Goal: Ask a question

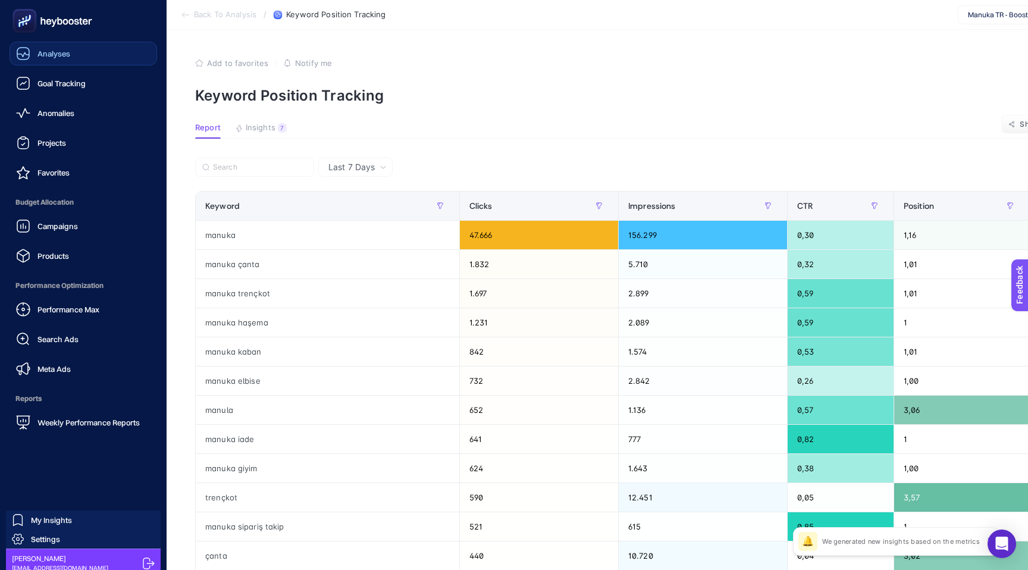
click at [77, 60] on link "Analyses" at bounding box center [84, 54] width 148 height 24
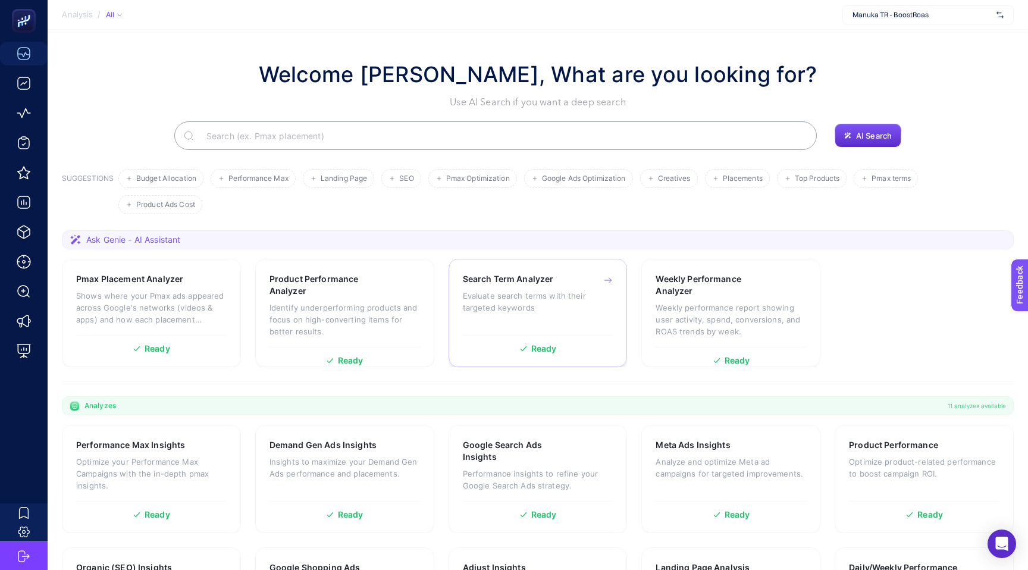
click at [546, 308] on p "Evaluate search terms with their targeted keywords" at bounding box center [538, 302] width 151 height 24
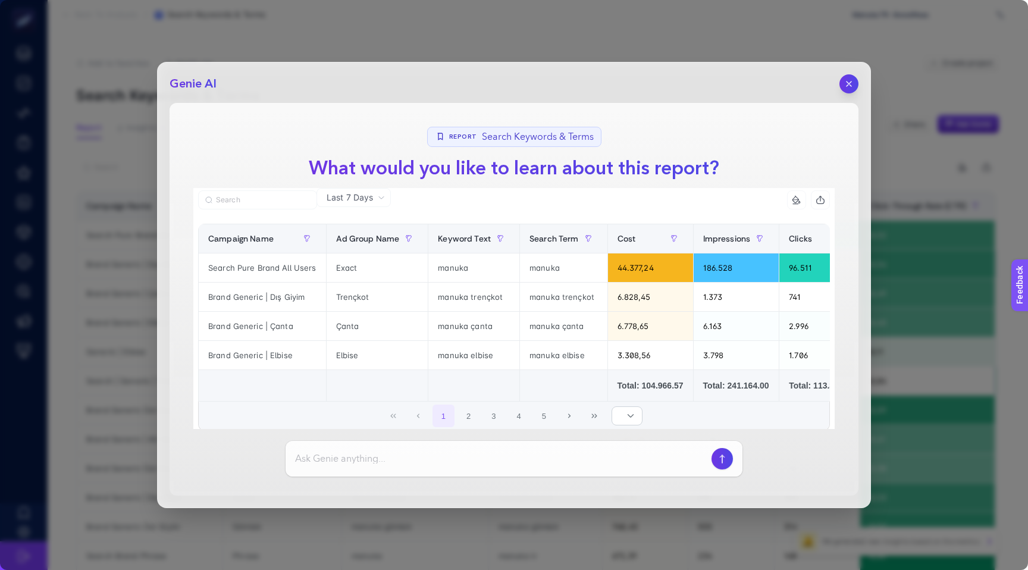
click at [420, 459] on input at bounding box center [501, 459] width 412 height 14
type input "boşa para harcadığım son [DEMOGRAPHIC_DATA] gündeki anahtar kelimeleri kaç para…"
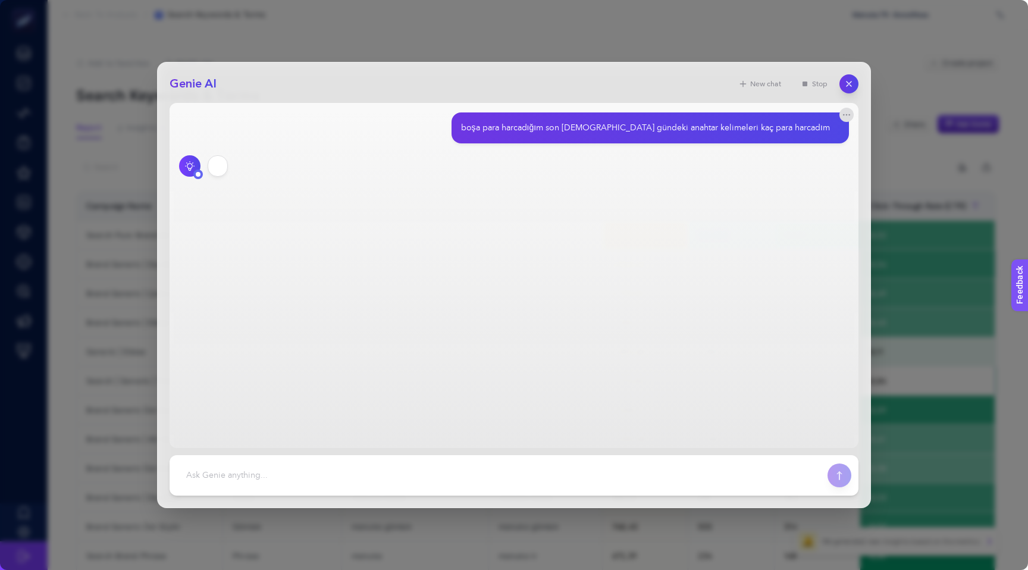
click at [420, 459] on footer at bounding box center [514, 475] width 689 height 40
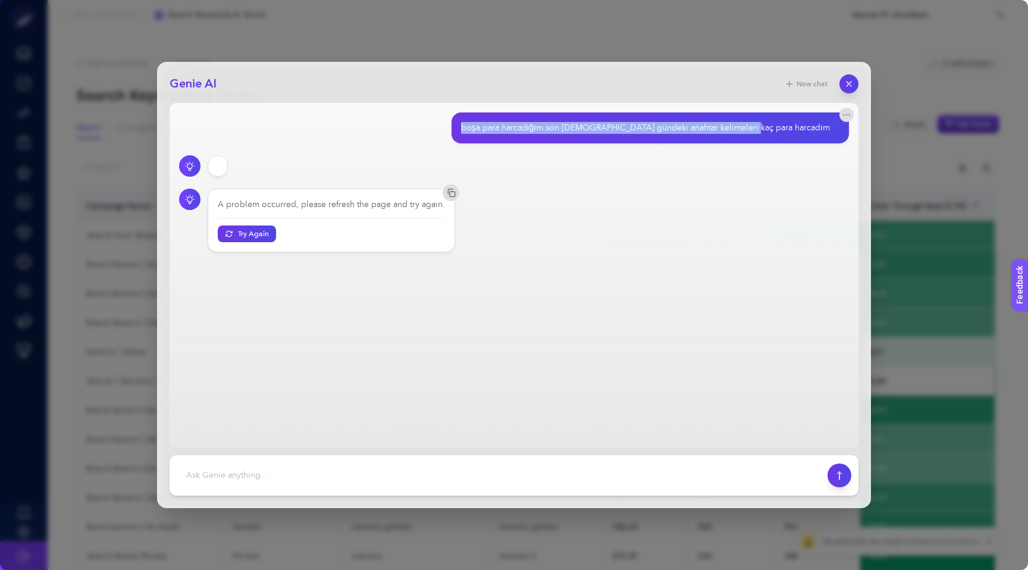
drag, startPoint x: 551, startPoint y: 128, endPoint x: 824, endPoint y: 134, distance: 273.8
click at [824, 134] on div "boşa para harcadığım son [DEMOGRAPHIC_DATA] gündeki anahtar kelimeleri kaç para…" at bounding box center [651, 127] width 398 height 31
copy div "boşa para harcadığım son [DEMOGRAPHIC_DATA] gündeki anahtar kelimeleri kaç para…"
click at [439, 476] on textarea at bounding box center [499, 475] width 644 height 26
paste textarea "How much money have I spent on keywords in the last 7 days that I wasted money …"
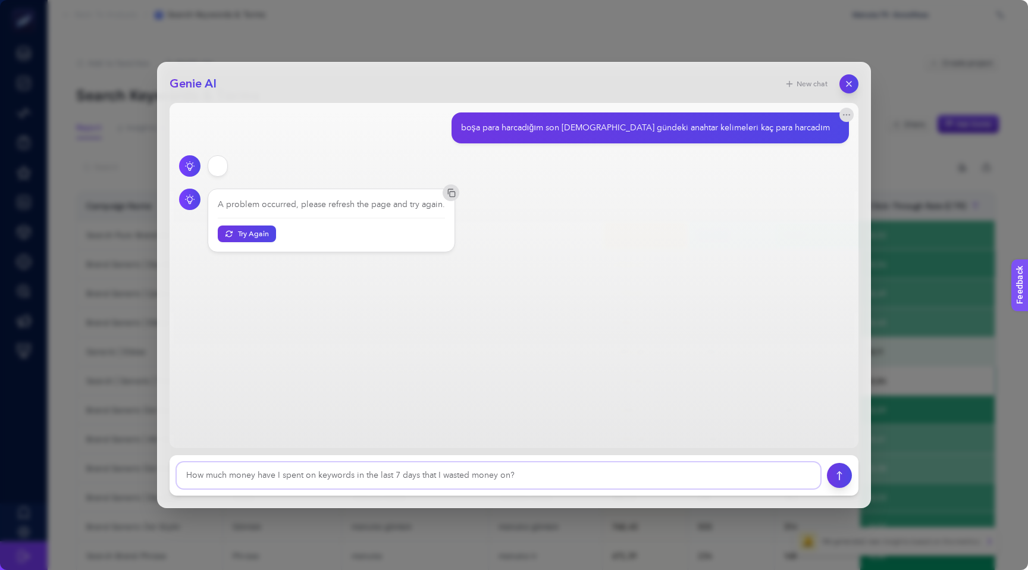
type textarea "How much money have I spent on keywords in the last 7 days that I wasted money …"
click at [839, 480] on button "submit" at bounding box center [839, 475] width 25 height 25
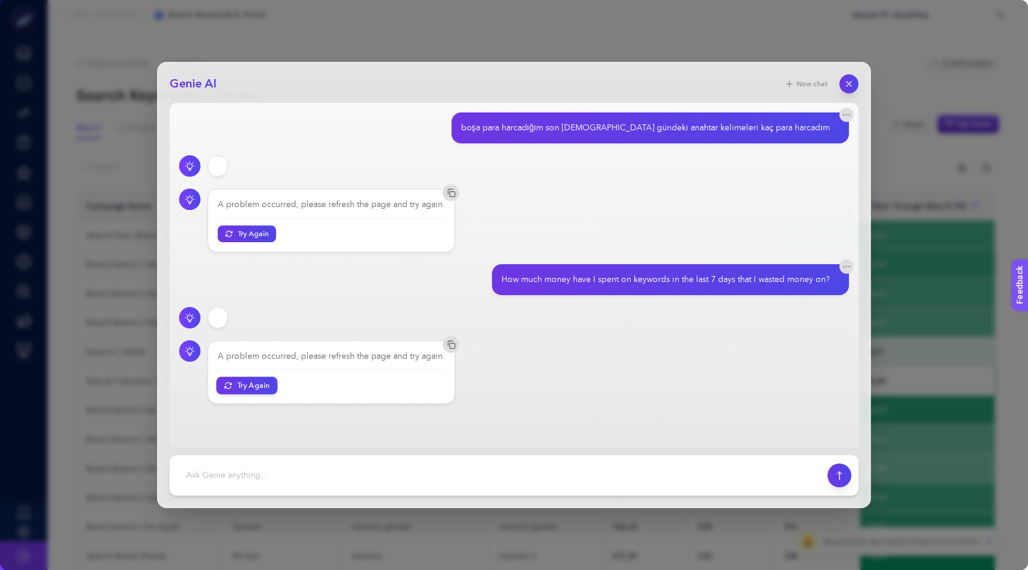
click at [252, 392] on button "Try Again" at bounding box center [247, 385] width 61 height 17
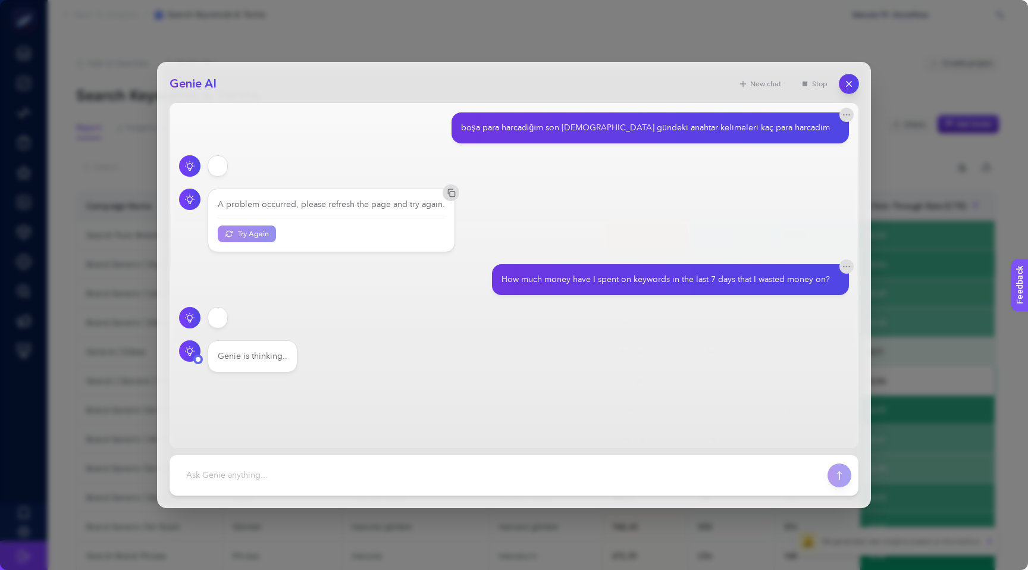
click at [852, 87] on icon "button" at bounding box center [850, 84] width 10 height 10
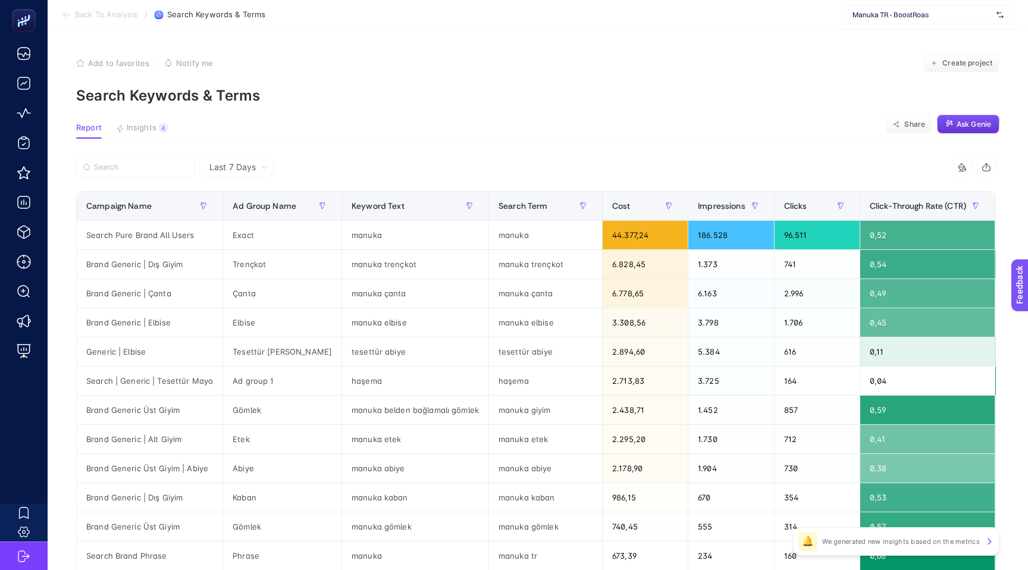
click at [983, 127] on span "Ask Genie" at bounding box center [974, 125] width 35 height 10
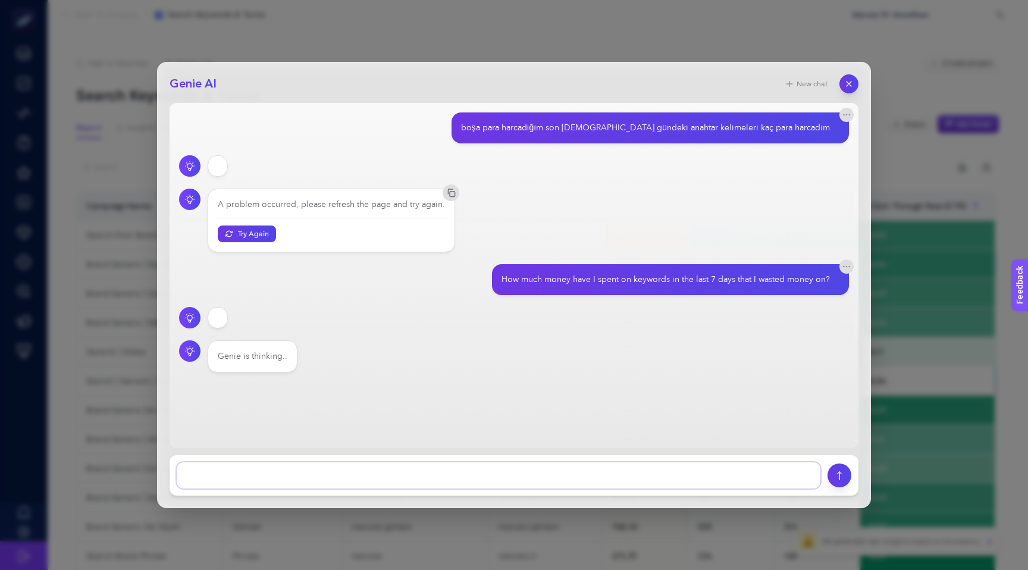
click at [542, 469] on textarea at bounding box center [499, 475] width 644 height 26
type textarea "son [DEMOGRAPHIC_DATA] gündeki düşük performans seach termler"
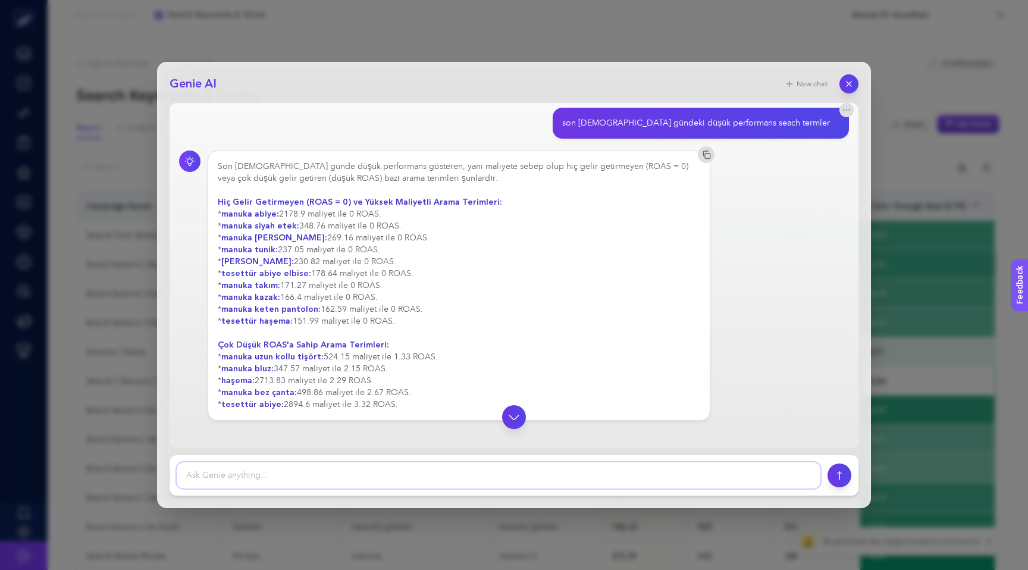
scroll to position [259, 0]
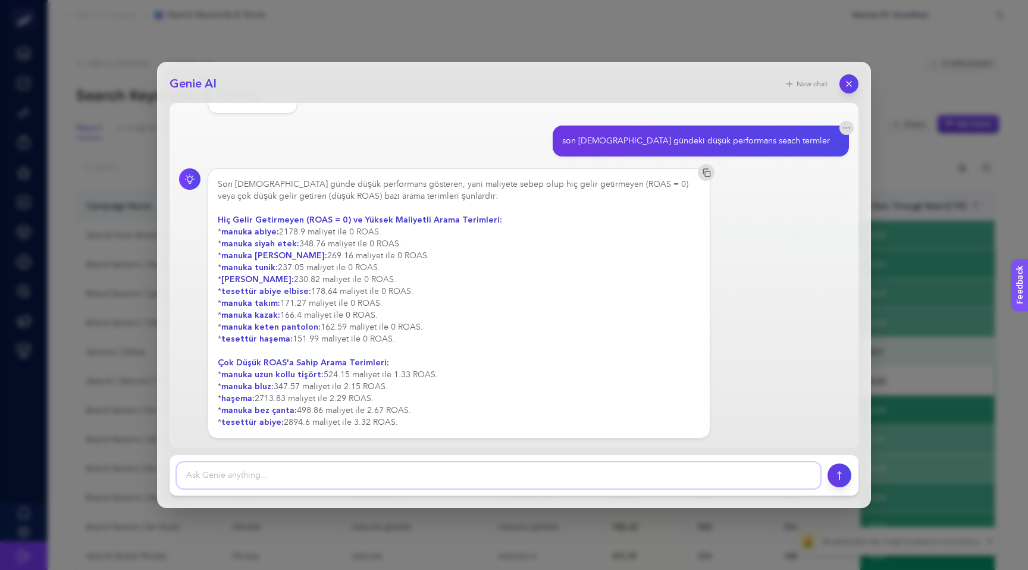
click at [320, 473] on textarea at bounding box center [499, 475] width 644 height 26
type textarea "[PERSON_NAME]"
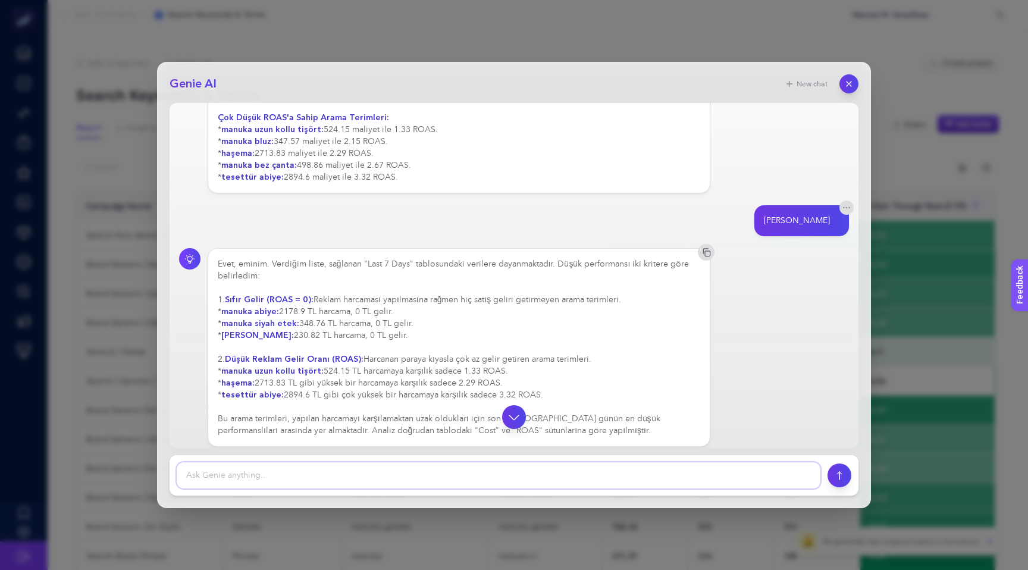
scroll to position [505, 0]
drag, startPoint x: 225, startPoint y: 311, endPoint x: 276, endPoint y: 311, distance: 51.2
click at [277, 310] on strong "manuka abiye:" at bounding box center [250, 310] width 58 height 11
copy strong "manuka abiye"
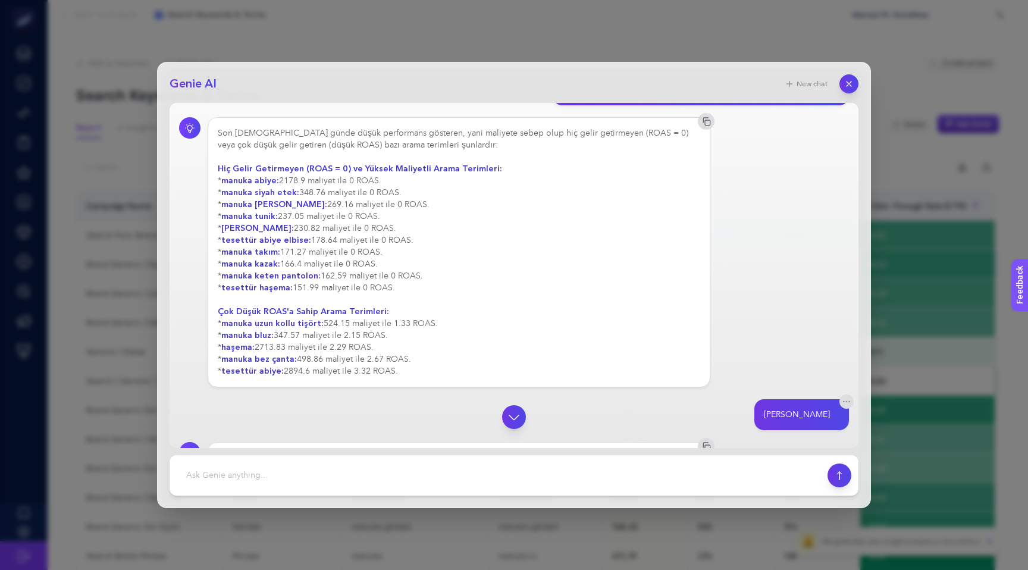
scroll to position [301, 0]
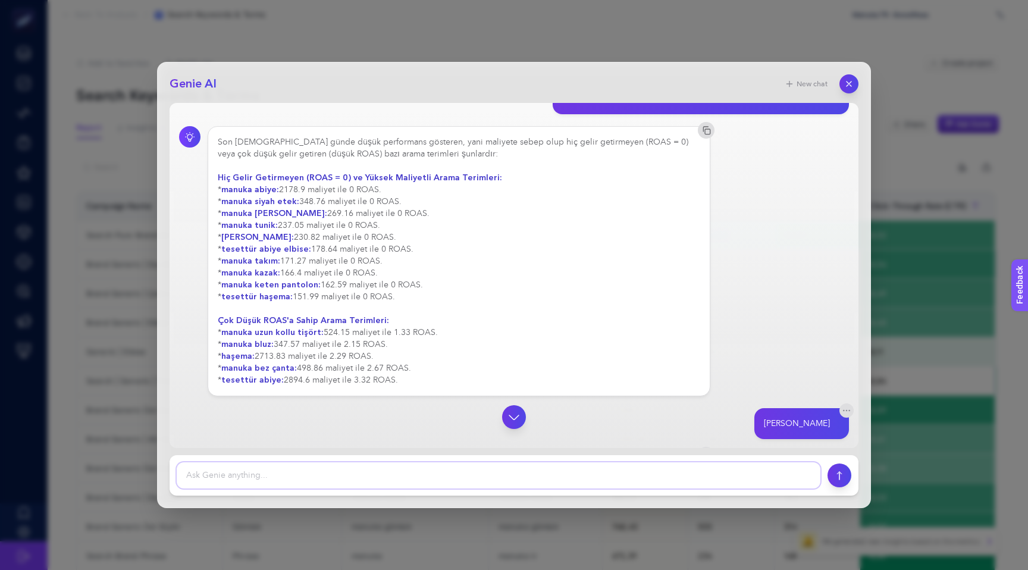
click at [599, 477] on textarea at bounding box center [499, 475] width 644 height 26
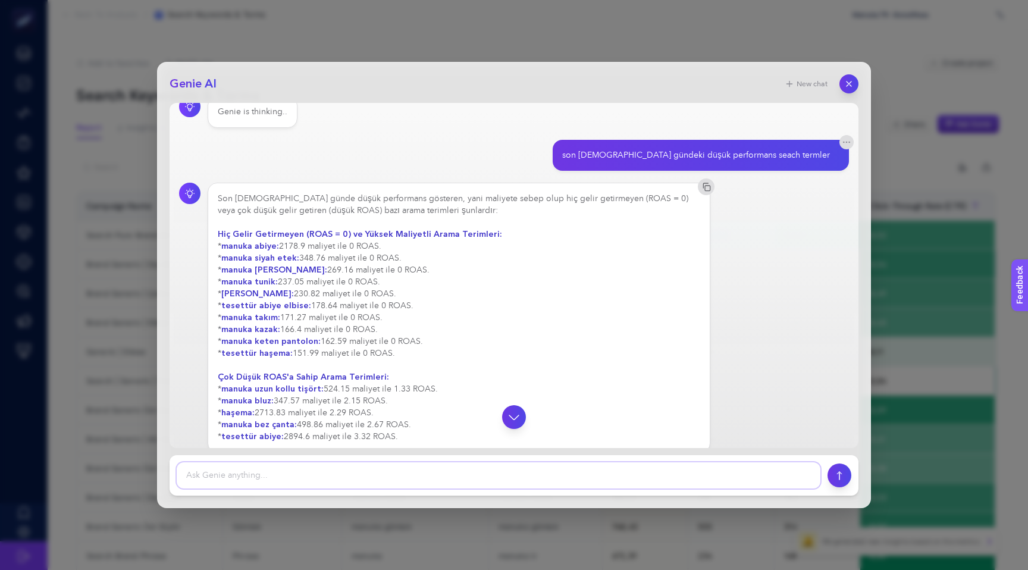
scroll to position [261, 0]
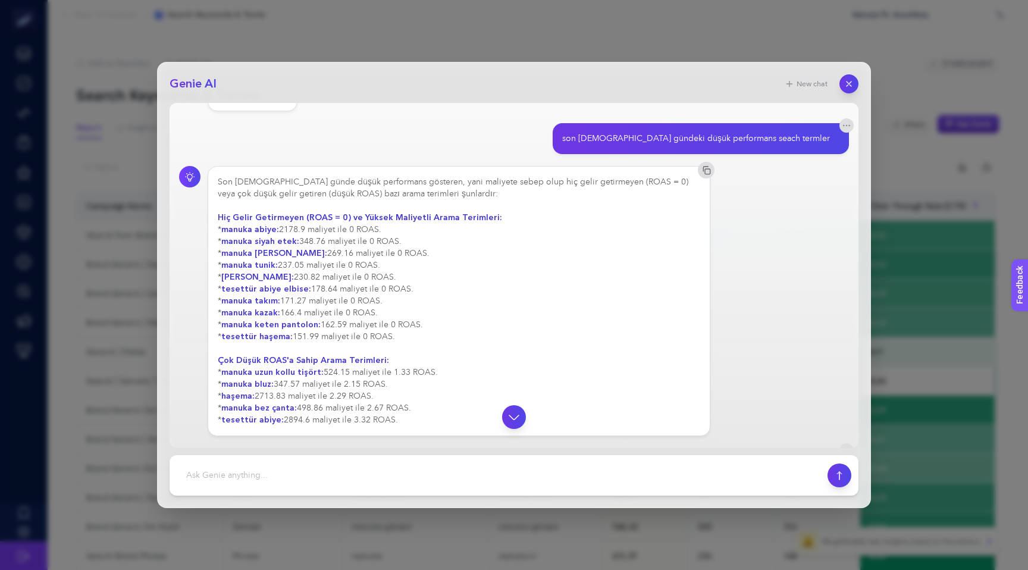
click at [805, 245] on div "Son [DEMOGRAPHIC_DATA] günde düşük performans gösteren, yani maliyete sebep olu…" at bounding box center [514, 301] width 670 height 270
click at [756, 262] on div "Son [DEMOGRAPHIC_DATA] günde düşük performans gösteren, yani maliyete sebep olu…" at bounding box center [514, 301] width 670 height 270
